Goal: Task Accomplishment & Management: Manage account settings

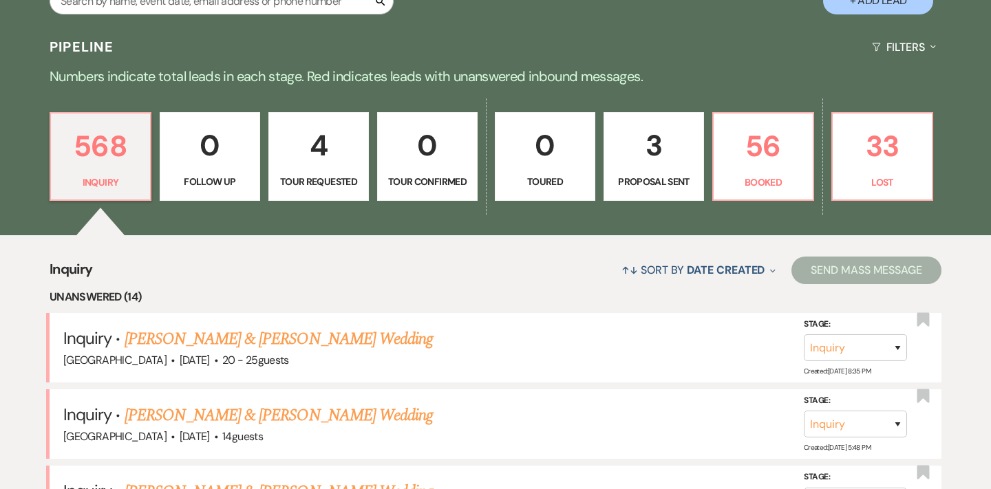
scroll to position [272, 0]
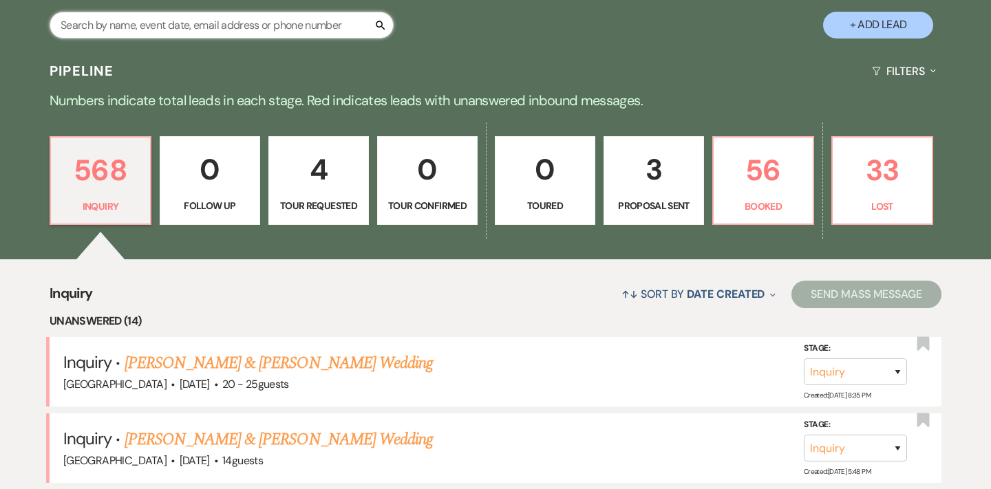
click at [216, 26] on input "text" at bounding box center [222, 25] width 344 height 27
click at [769, 153] on p "56" at bounding box center [763, 170] width 83 height 46
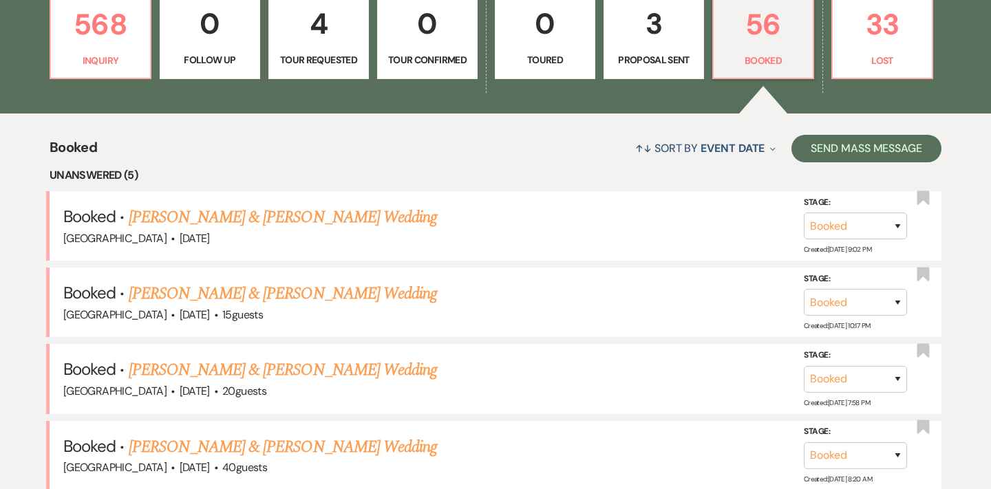
scroll to position [485, 0]
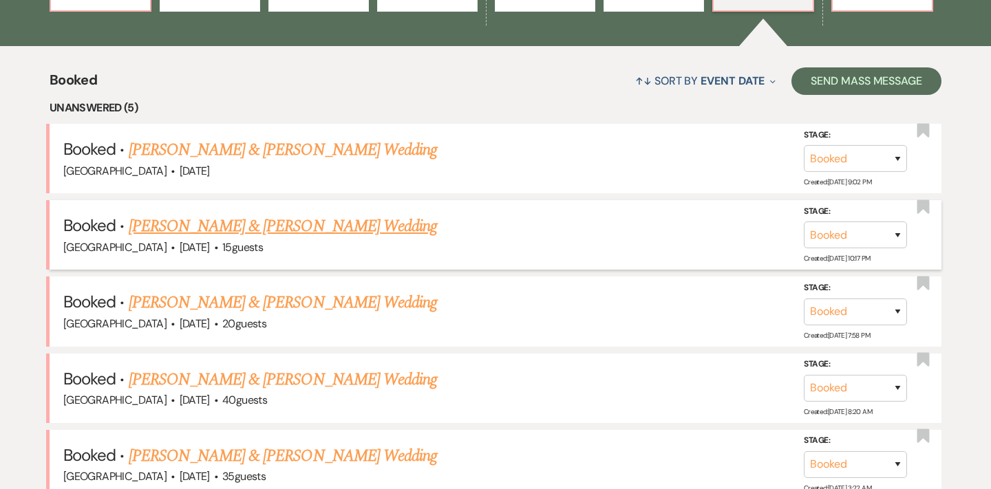
click at [290, 226] on link "[PERSON_NAME] & [PERSON_NAME] Wedding" at bounding box center [283, 226] width 308 height 25
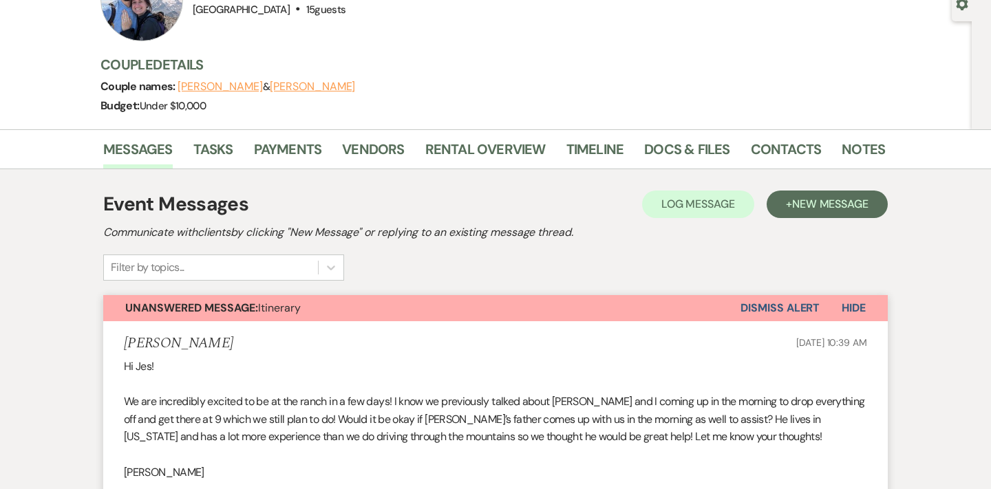
scroll to position [63, 0]
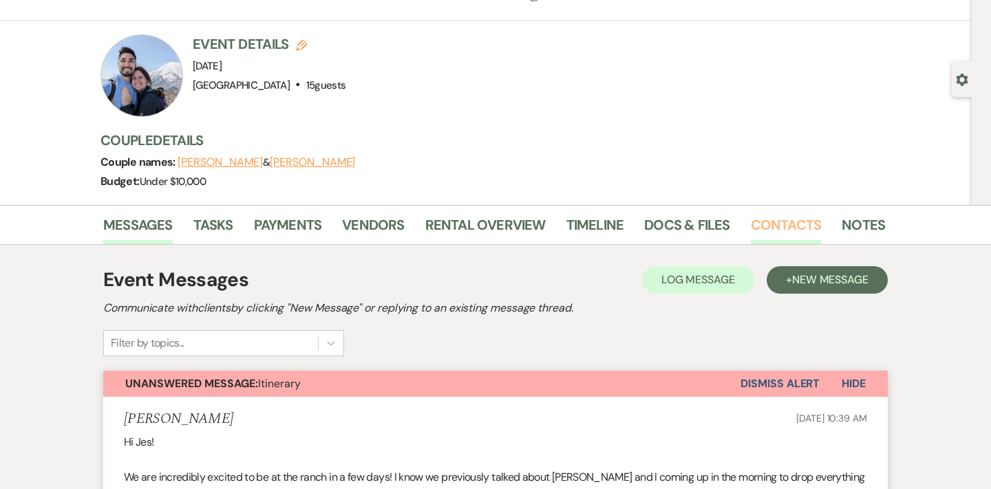
click at [783, 233] on link "Contacts" at bounding box center [786, 229] width 71 height 30
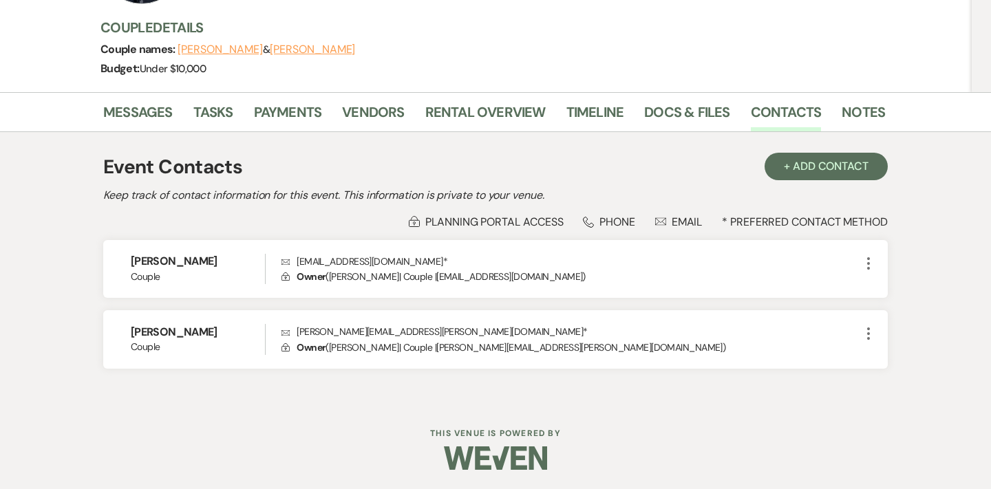
scroll to position [175, 0]
click at [699, 122] on link "Docs & Files" at bounding box center [686, 117] width 85 height 30
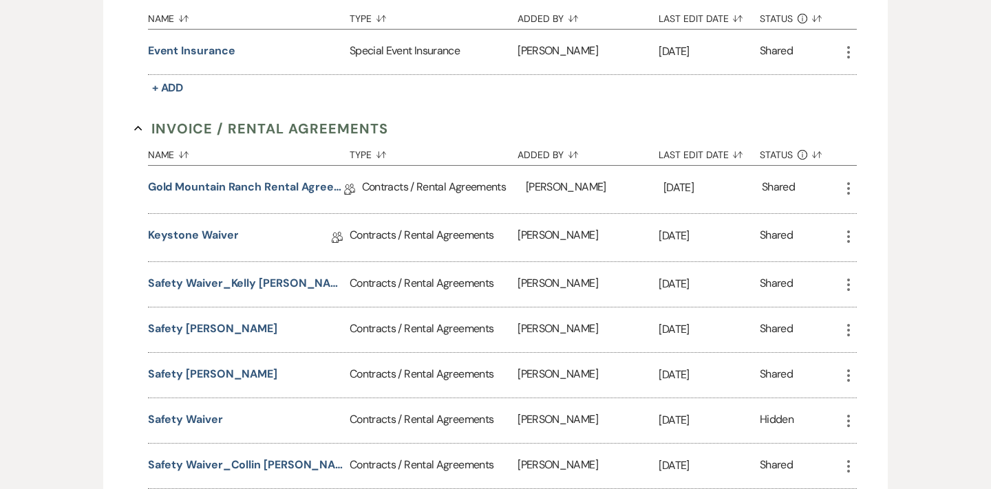
scroll to position [476, 0]
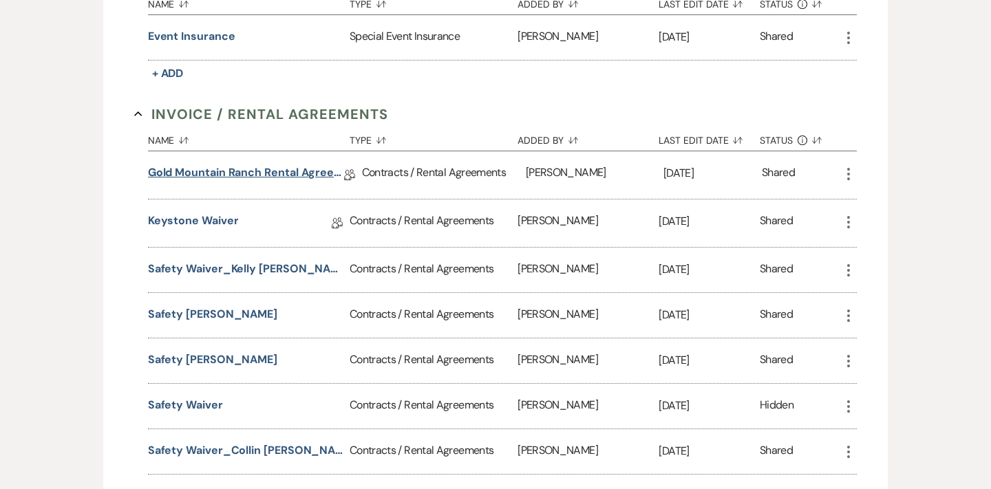
click at [238, 169] on link "Gold Mountain Ranch Rental Agreement" at bounding box center [246, 174] width 196 height 21
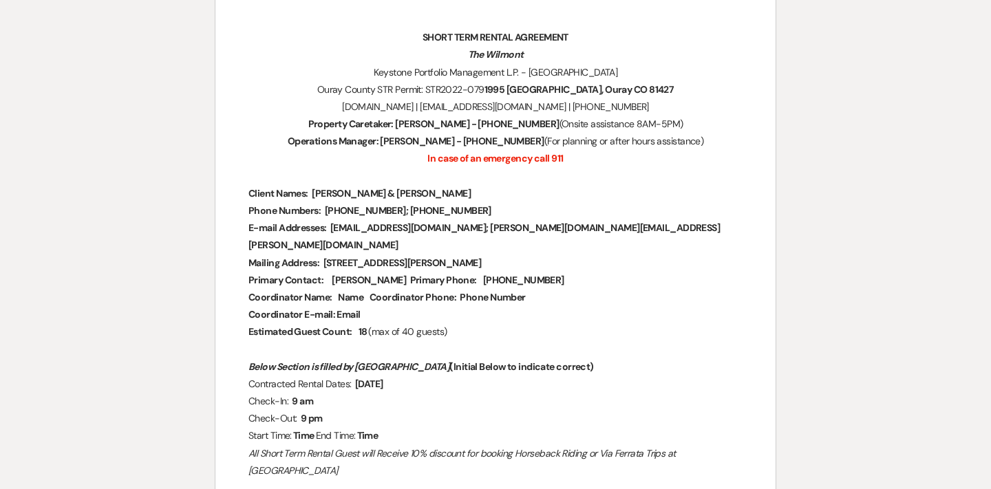
scroll to position [228, 0]
